Goal: Task Accomplishment & Management: Manage account settings

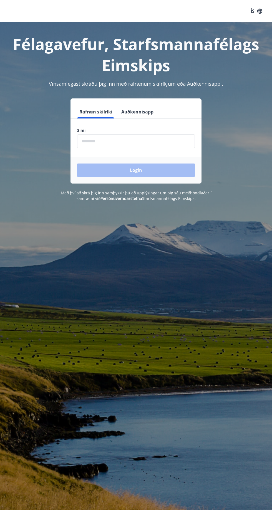
click at [146, 141] on input "phone" at bounding box center [136, 141] width 118 height 14
type input "********"
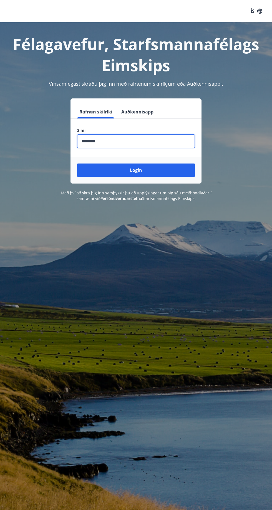
click at [157, 173] on button "Login" at bounding box center [136, 169] width 118 height 13
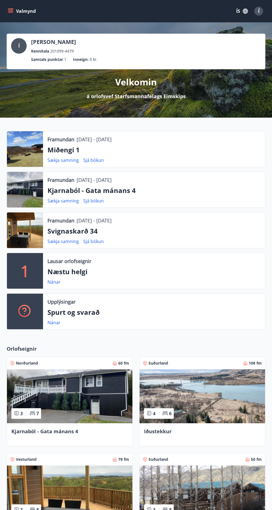
click at [244, 9] on icon "button" at bounding box center [245, 11] width 5 height 5
click at [189, 34] on div "English" at bounding box center [198, 35] width 58 height 7
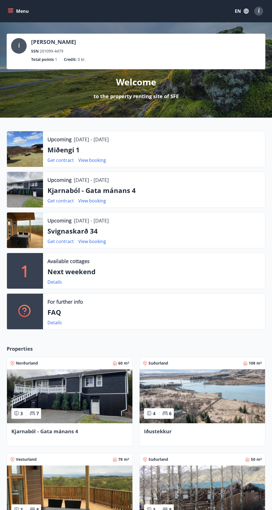
click at [17, 7] on button "Menu" at bounding box center [19, 11] width 24 height 10
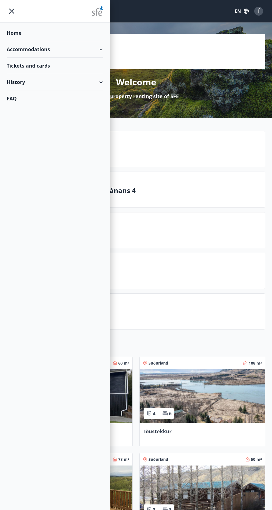
click at [101, 41] on div "Accommodations" at bounding box center [55, 49] width 96 height 16
click at [88, 108] on div "History" at bounding box center [55, 105] width 96 height 16
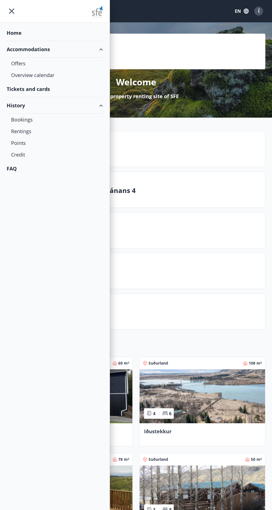
click at [38, 116] on div "Bookings" at bounding box center [55, 120] width 88 height 12
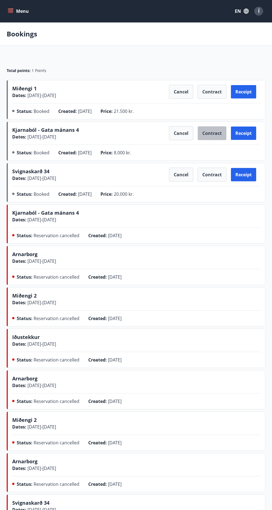
click at [211, 135] on button "Contract" at bounding box center [212, 133] width 29 height 14
click at [218, 174] on button "Contract" at bounding box center [212, 175] width 29 height 14
click at [217, 91] on button "Contract" at bounding box center [212, 92] width 29 height 14
